Goal: Task Accomplishment & Management: Use online tool/utility

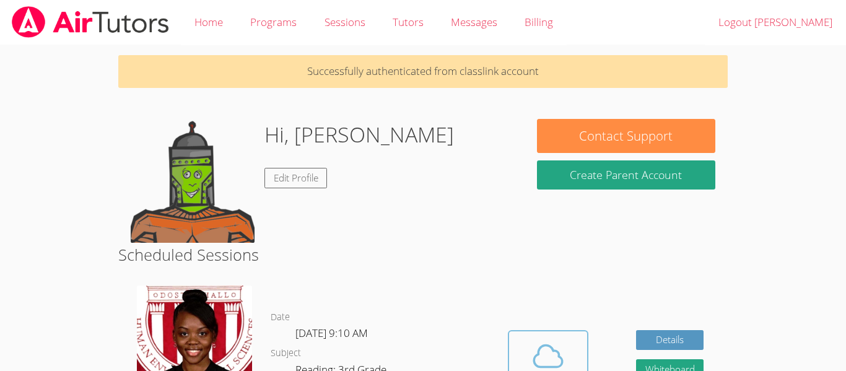
click at [532, 362] on icon at bounding box center [548, 356] width 35 height 35
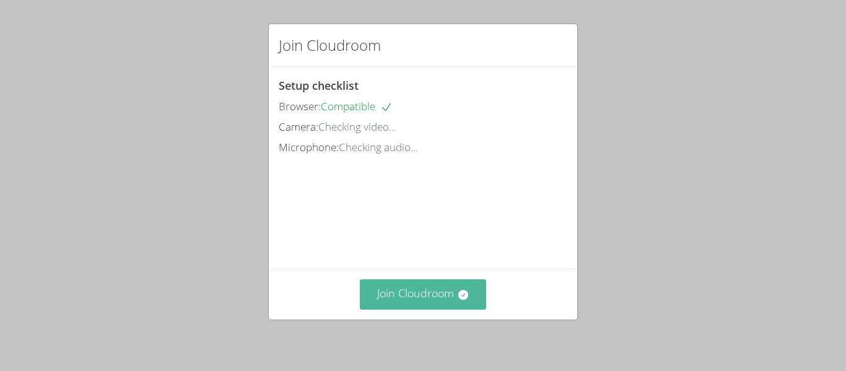
click at [424, 293] on button "Join Cloudroom" at bounding box center [423, 294] width 127 height 30
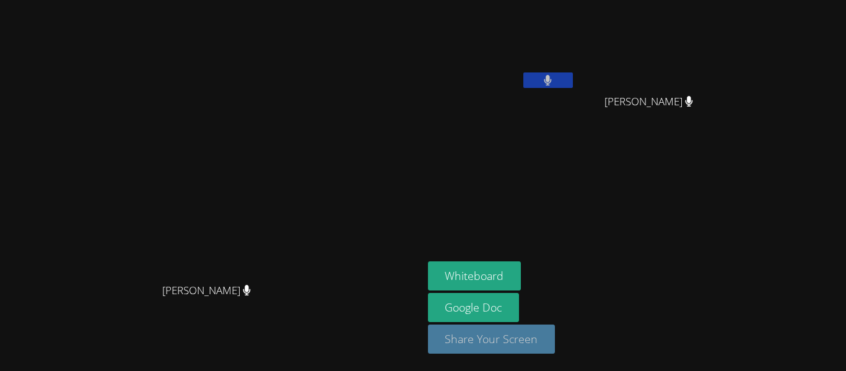
click at [556, 338] on button "Share Your Screen" at bounding box center [492, 339] width 128 height 29
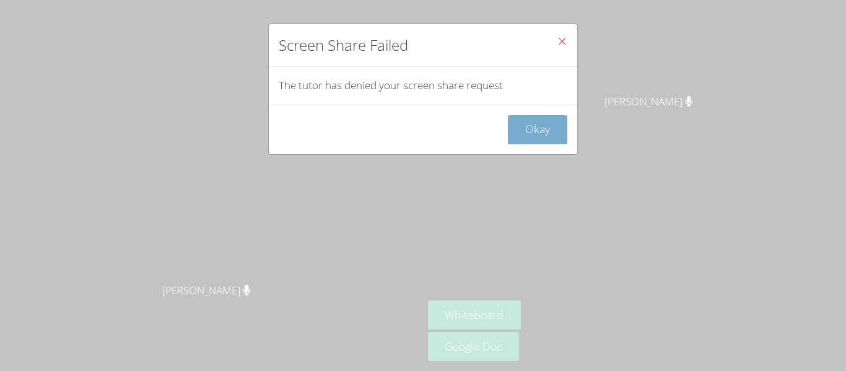
click at [546, 120] on button "Okay" at bounding box center [537, 129] width 59 height 29
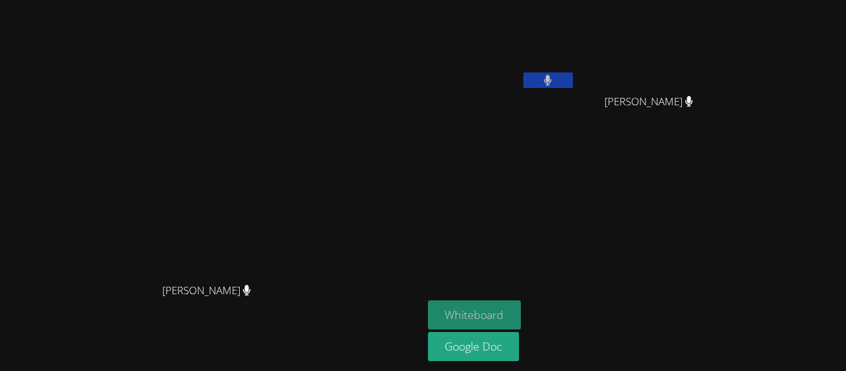
click at [522, 300] on button "Whiteboard" at bounding box center [475, 314] width 94 height 29
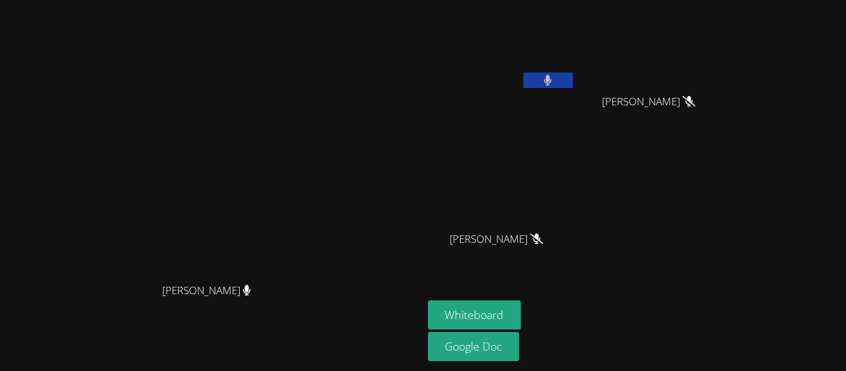
click at [573, 75] on button at bounding box center [548, 79] width 50 height 15
click at [573, 85] on button at bounding box center [548, 79] width 50 height 15
click at [576, 126] on div "[PERSON_NAME]" at bounding box center [501, 71] width 147 height 133
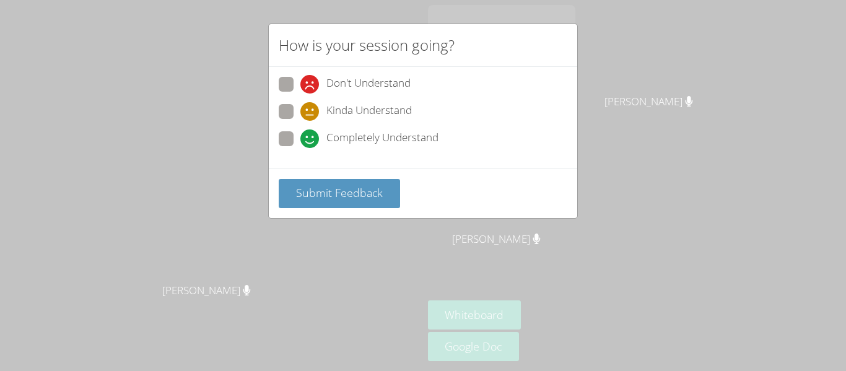
click at [415, 141] on span "Completely Understand" at bounding box center [382, 138] width 112 height 19
click at [311, 141] on input "Completely Understand" at bounding box center [305, 136] width 11 height 11
radio input "true"
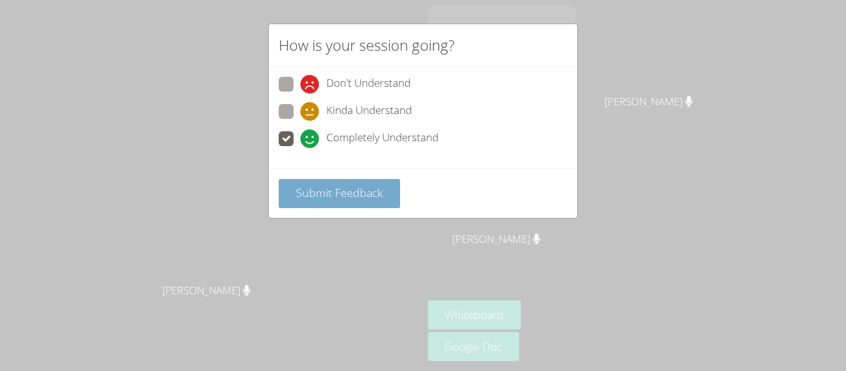
click at [368, 189] on span "Submit Feedback" at bounding box center [339, 192] width 87 height 15
